Goal: Browse casually: Explore the website without a specific task or goal

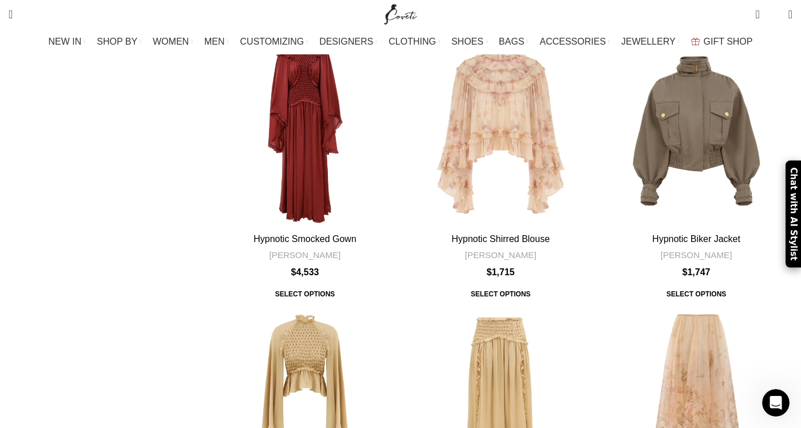
scroll to position [3587, 0]
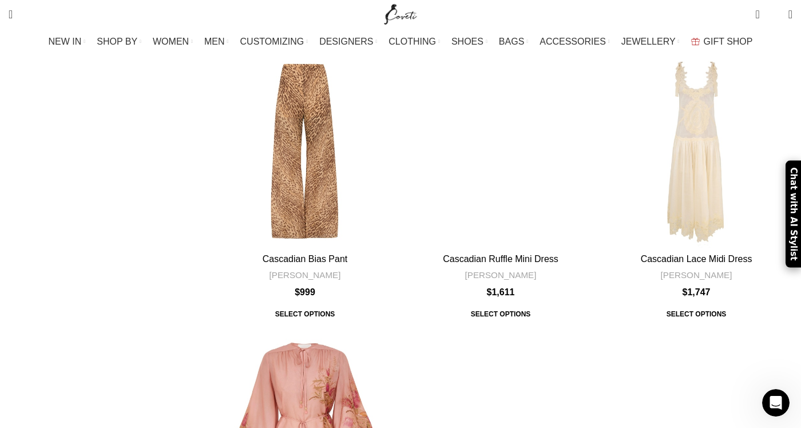
scroll to position [3490, 0]
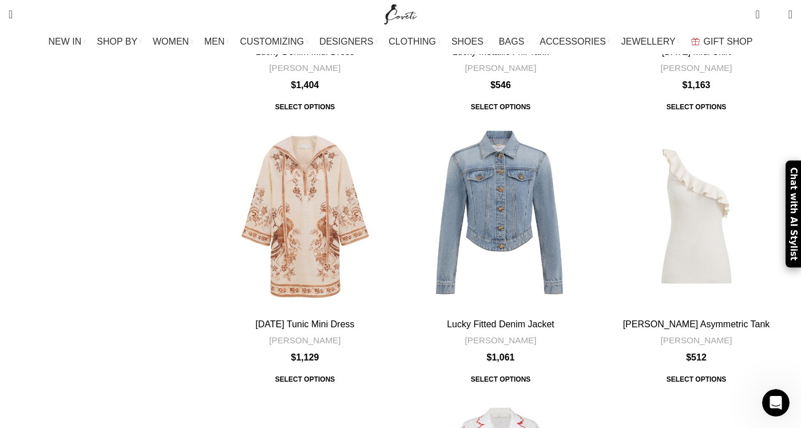
scroll to position [3359, 0]
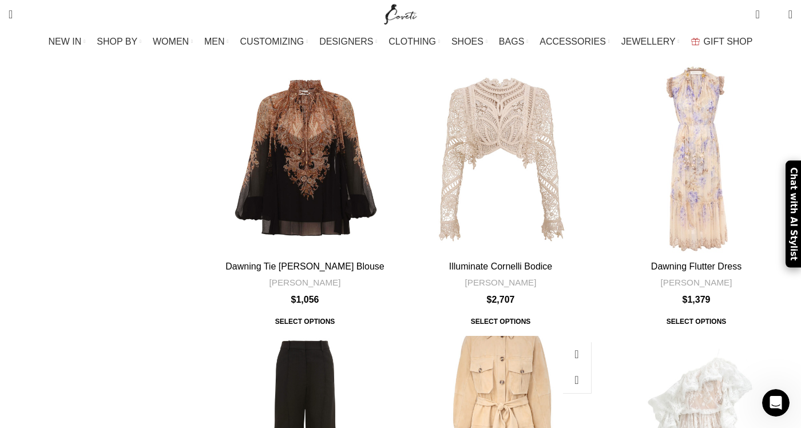
scroll to position [3427, 0]
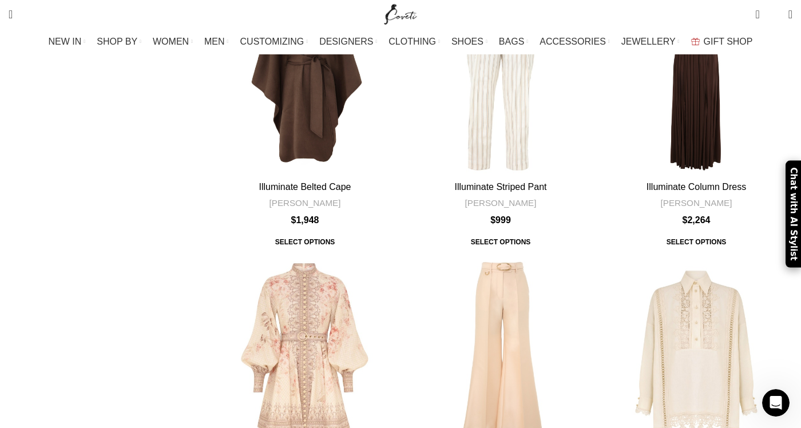
scroll to position [2144, 0]
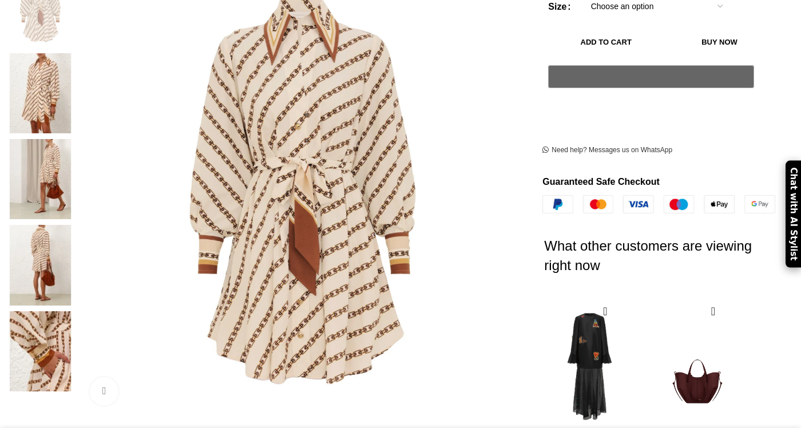
scroll to position [295, 0]
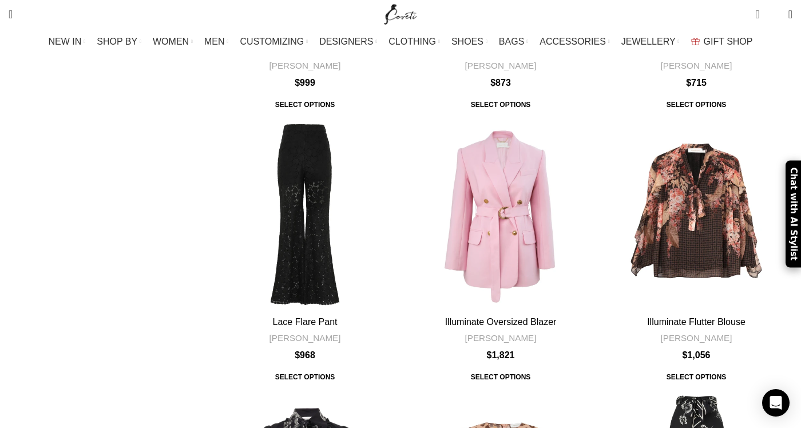
scroll to position [3503, 0]
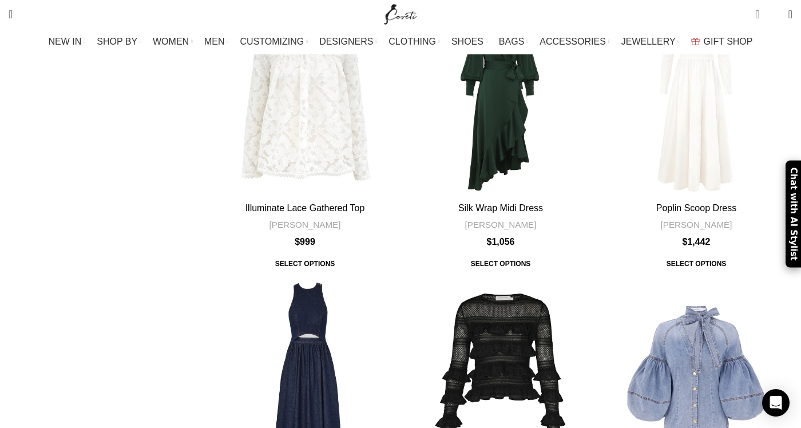
scroll to position [1845, 0]
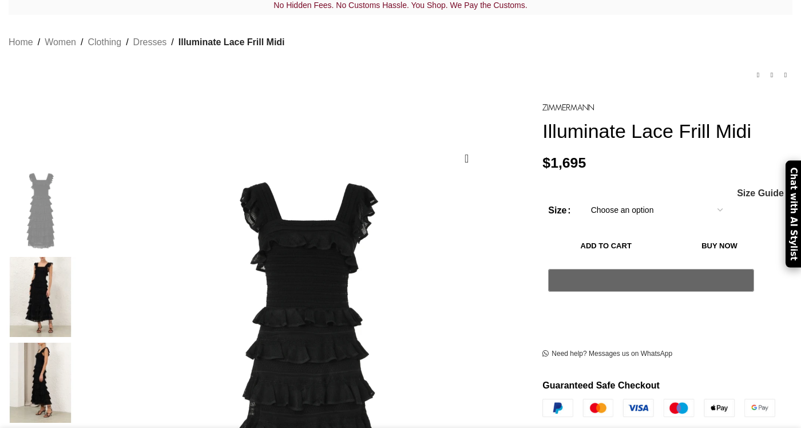
scroll to position [85, 0]
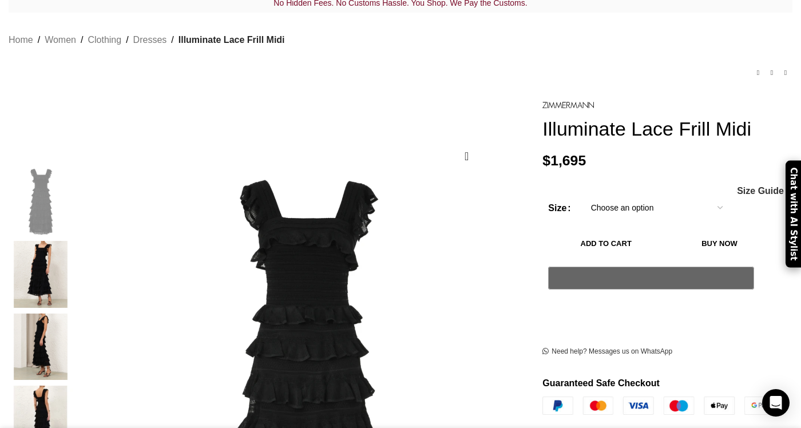
click at [75, 313] on img "3 / 7" at bounding box center [41, 346] width 70 height 67
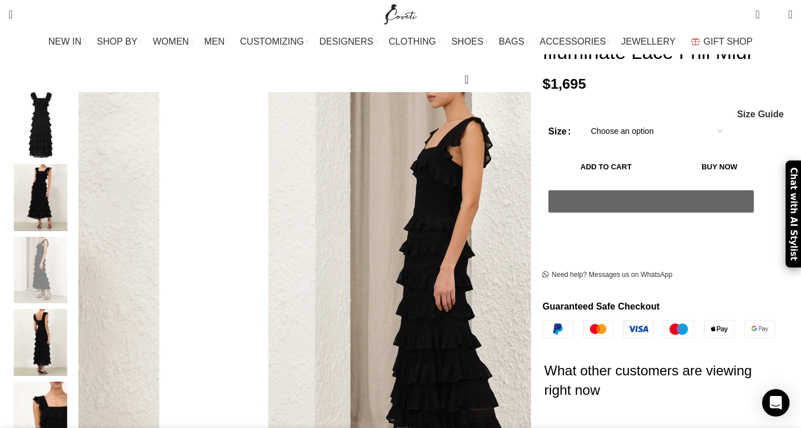
scroll to position [164, 0]
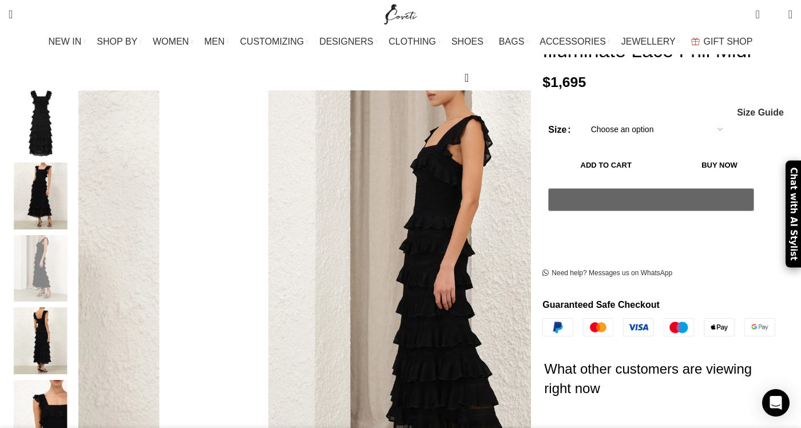
click at [75, 319] on img "4 / 7" at bounding box center [41, 340] width 70 height 67
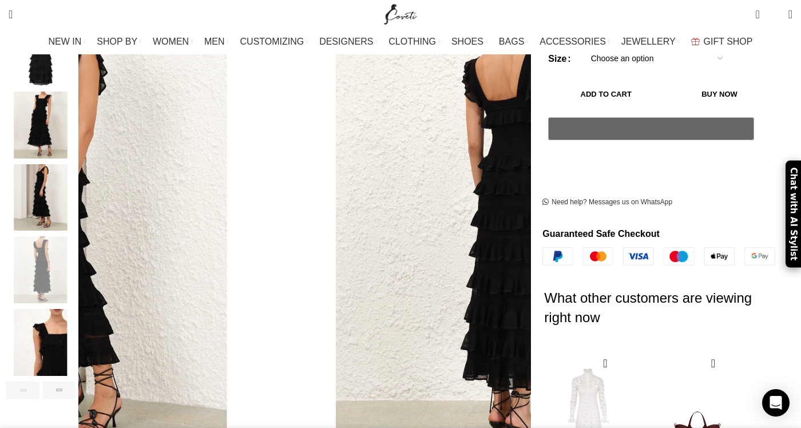
scroll to position [235, 0]
click at [75, 323] on img "5 / 7" at bounding box center [41, 341] width 70 height 67
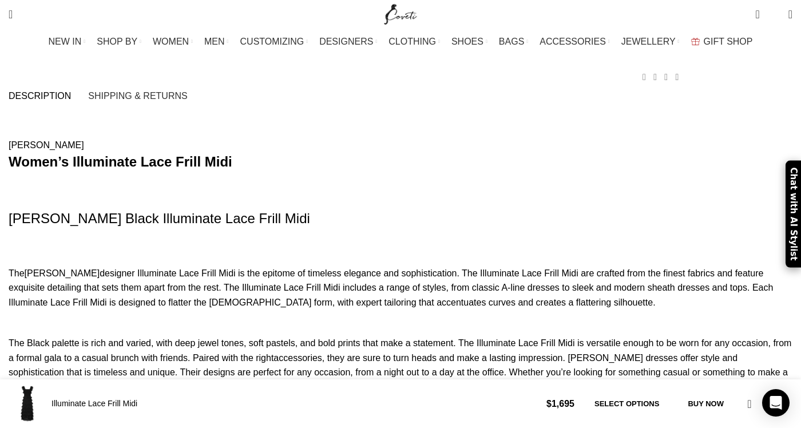
scroll to position [809, 0]
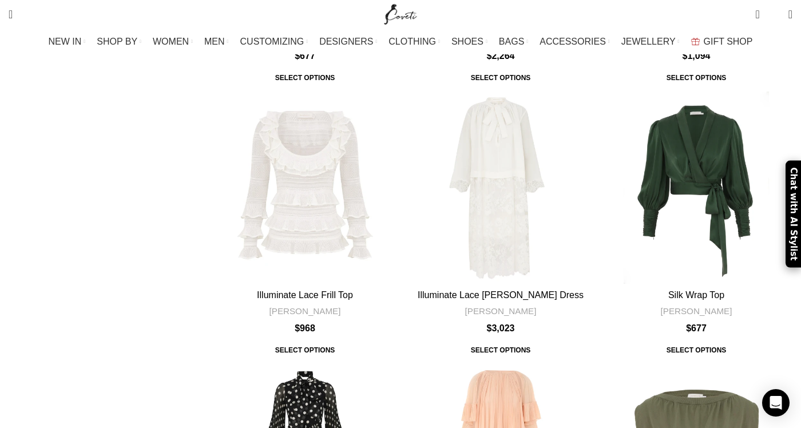
scroll to position [3519, 0]
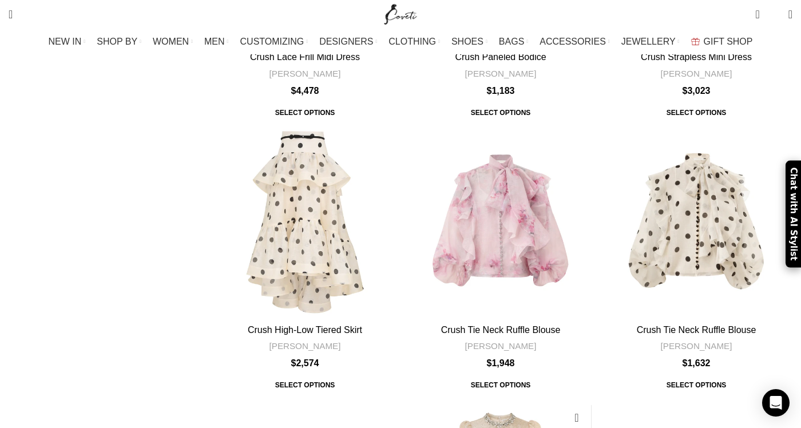
scroll to position [2001, 0]
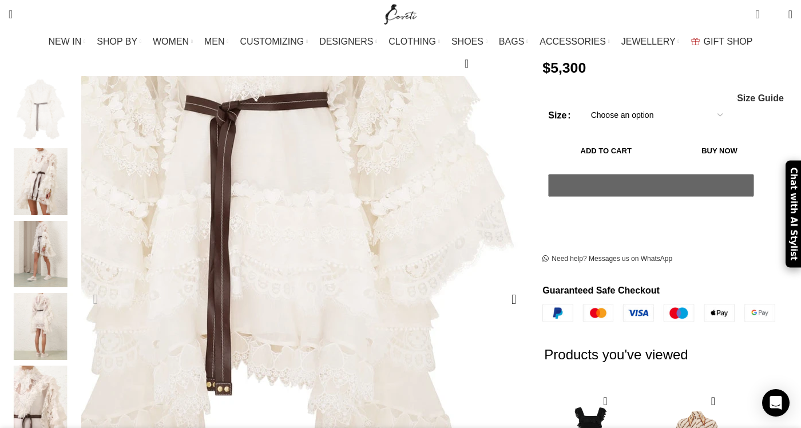
scroll to position [177, 0]
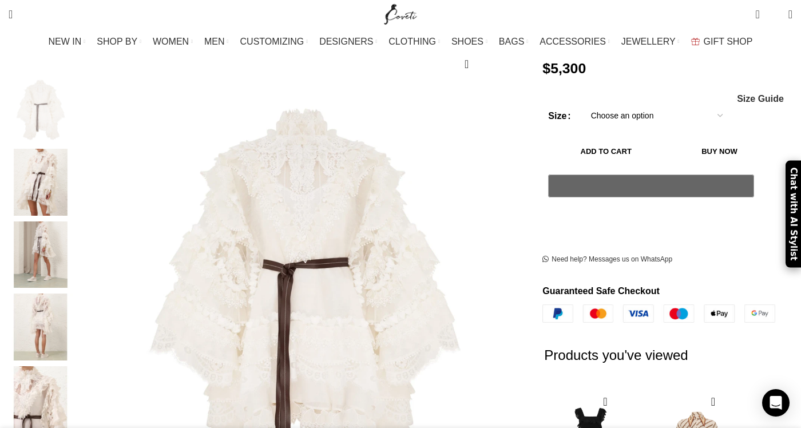
click at [75, 193] on img "2 / 9" at bounding box center [41, 182] width 70 height 67
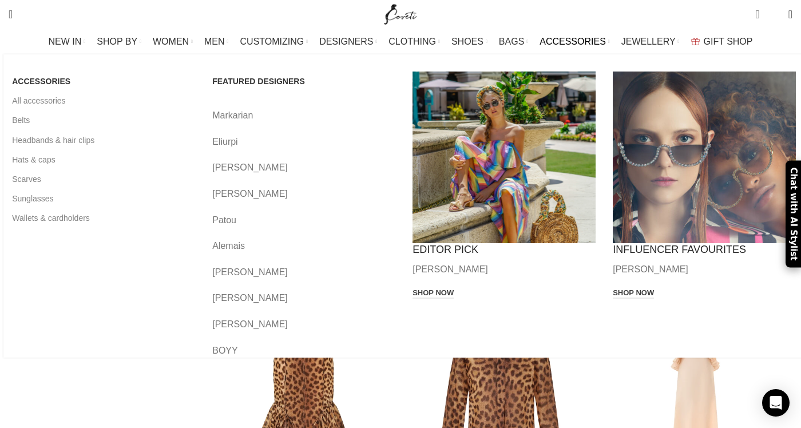
scroll to position [3625, 0]
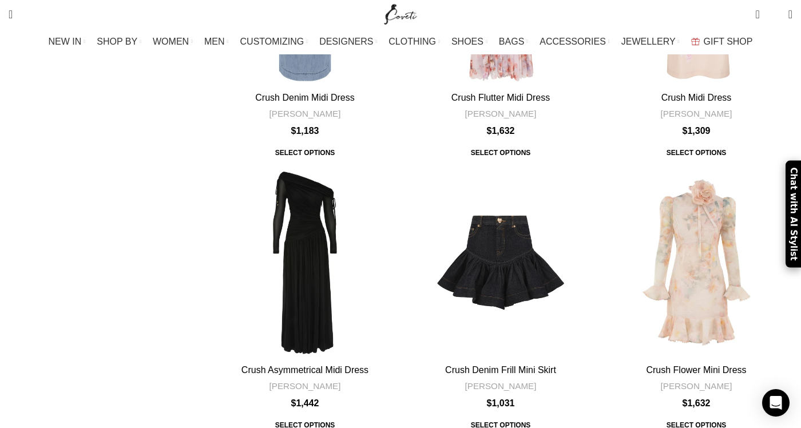
scroll to position [3329, 0]
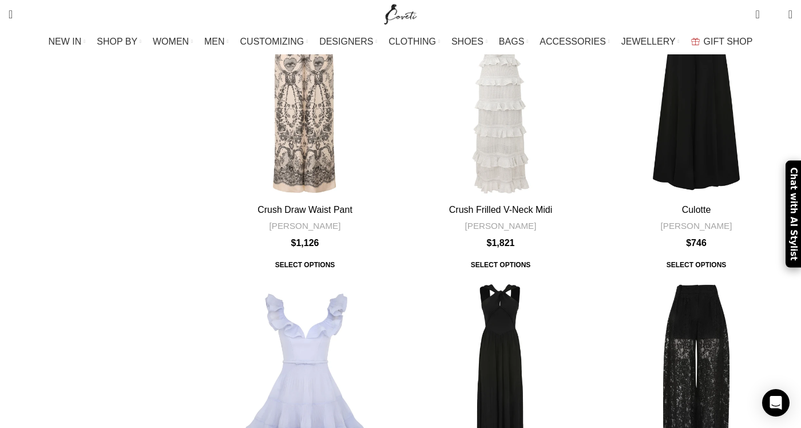
scroll to position [3483, 0]
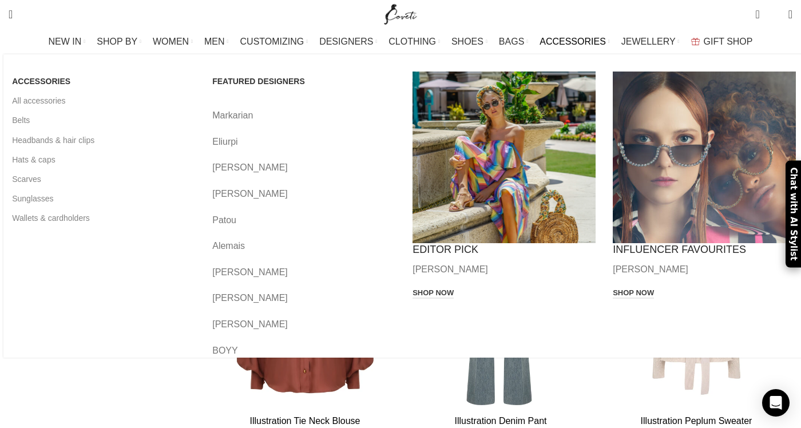
click at [620, 166] on link "Banner link" at bounding box center [704, 157] width 183 height 172
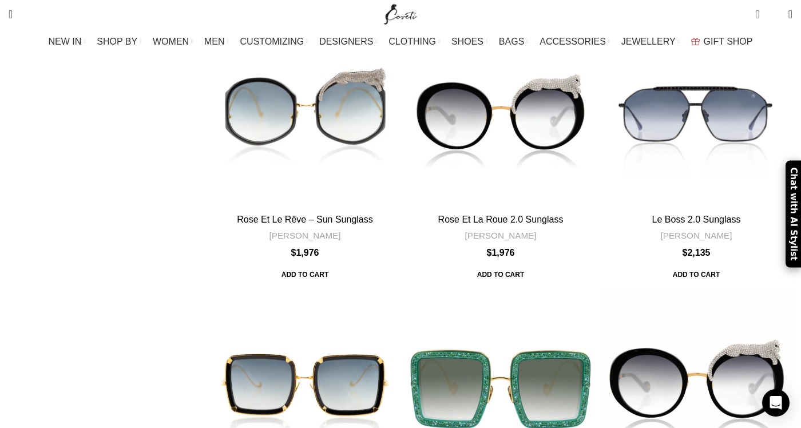
scroll to position [3250, 0]
